Goal: Navigation & Orientation: Find specific page/section

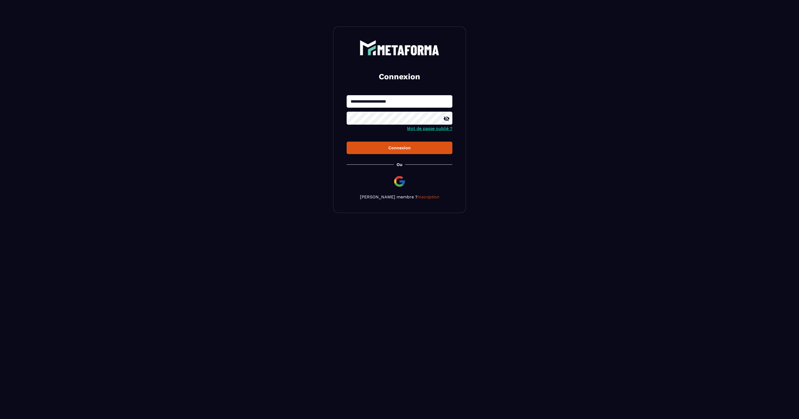
click at [410, 105] on input "**********" at bounding box center [399, 101] width 106 height 12
type input "**********"
click at [389, 151] on div "Connexion" at bounding box center [399, 147] width 97 height 5
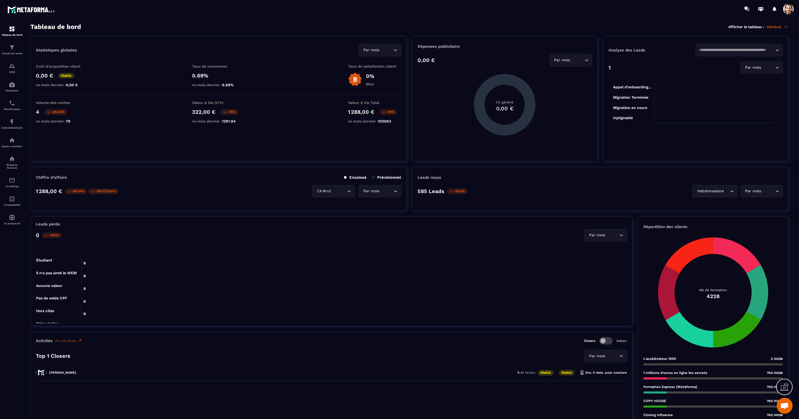
click at [775, 27] on p "Général" at bounding box center [777, 26] width 22 height 5
click at [749, 72] on link "Affiliations" at bounding box center [755, 70] width 45 height 5
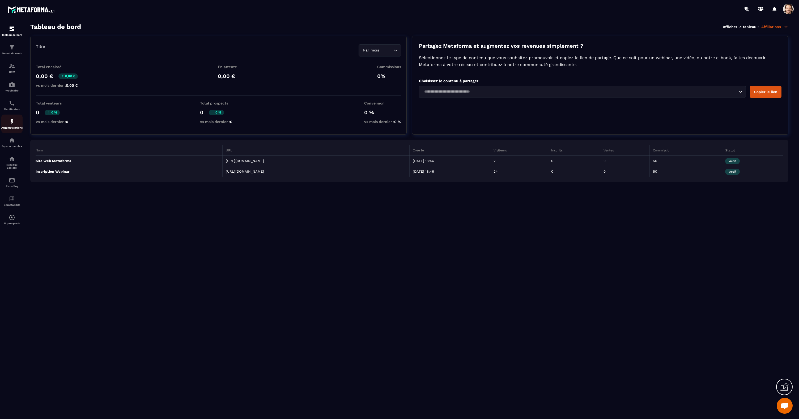
click at [11, 120] on img at bounding box center [12, 122] width 6 height 6
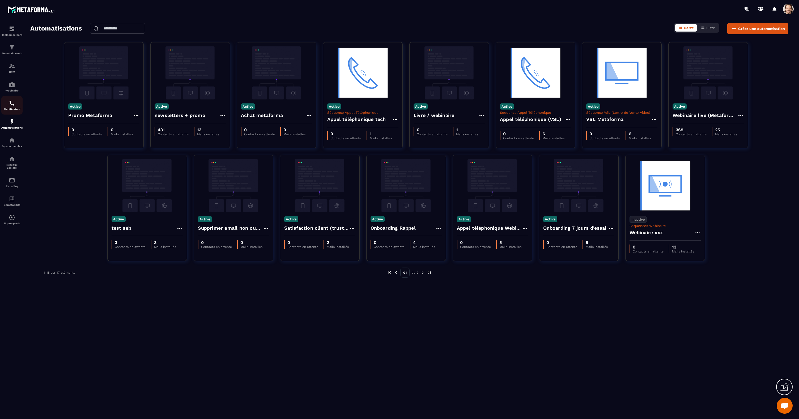
click at [11, 106] on img at bounding box center [12, 103] width 6 height 6
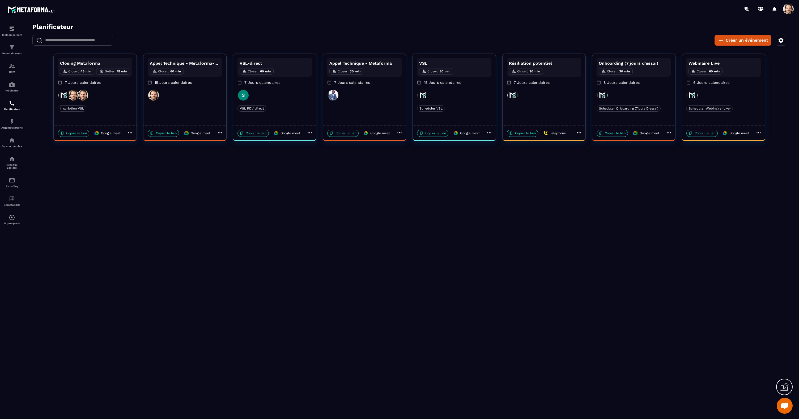
click at [197, 115] on div "[PERSON_NAME] Technique - Metaforma-copy Closer : 60 min 15 Jours calendaires" at bounding box center [184, 90] width 83 height 72
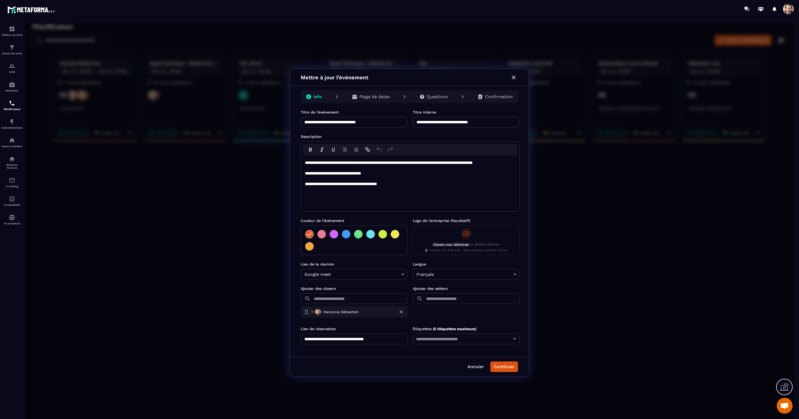
click at [514, 77] on icon "button" at bounding box center [513, 77] width 6 height 6
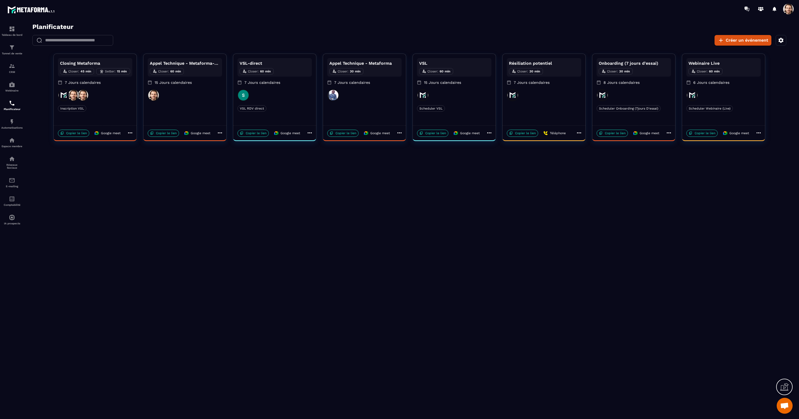
click at [740, 99] on div at bounding box center [723, 95] width 74 height 12
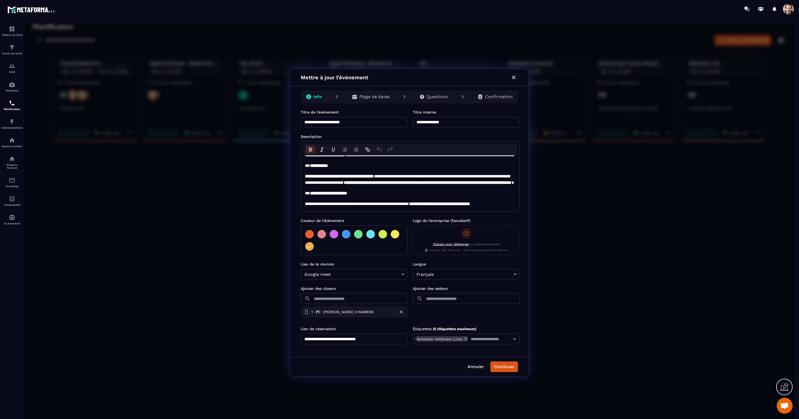
scroll to position [71, 0]
click at [375, 97] on p "Plage de dates" at bounding box center [374, 96] width 30 height 5
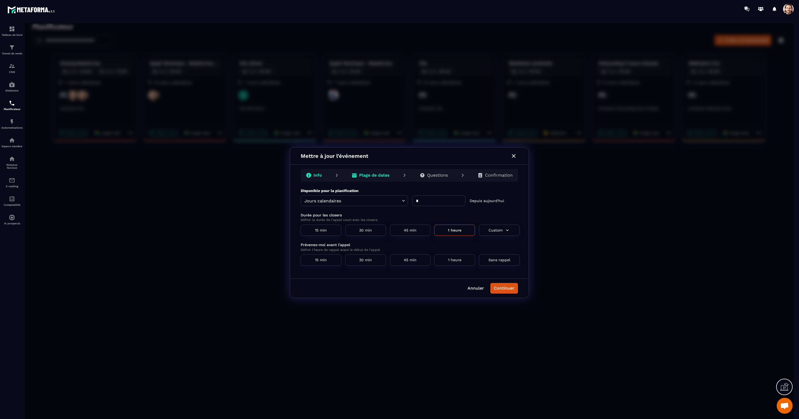
click at [435, 176] on p "Questions" at bounding box center [437, 175] width 21 height 5
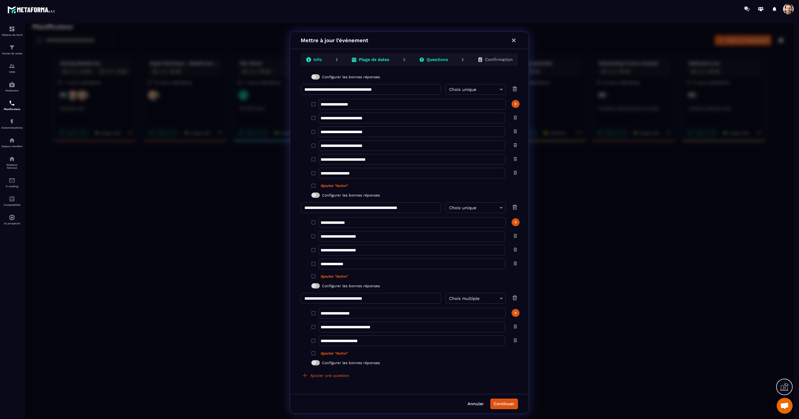
scroll to position [0, 0]
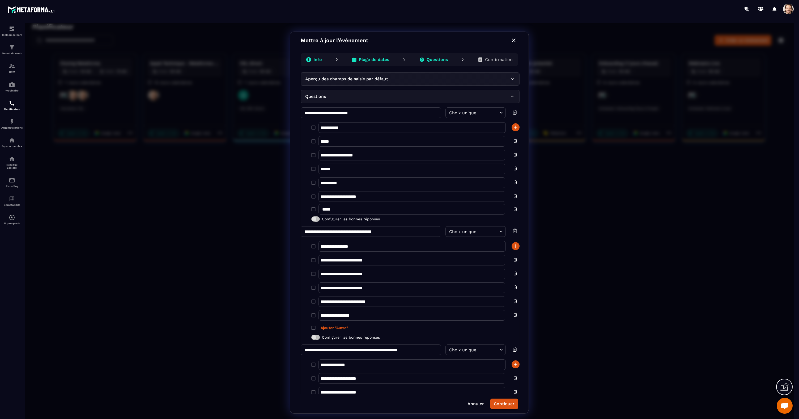
click at [512, 43] on icon "button" at bounding box center [513, 40] width 6 height 6
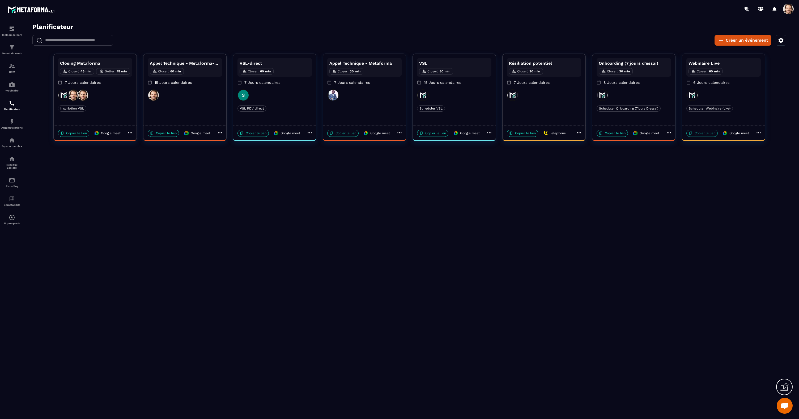
click at [702, 135] on p "Copier le lien" at bounding box center [701, 133] width 31 height 7
click at [11, 125] on div "Automatisations" at bounding box center [11, 124] width 21 height 11
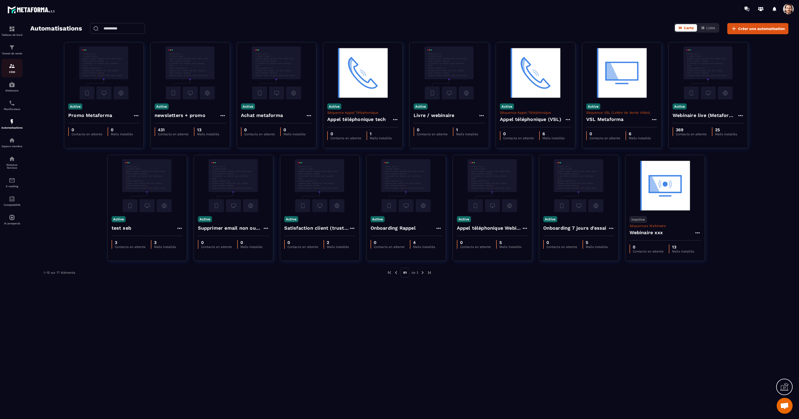
click at [18, 68] on div "CRM" at bounding box center [11, 68] width 21 height 11
